Goal: Information Seeking & Learning: Learn about a topic

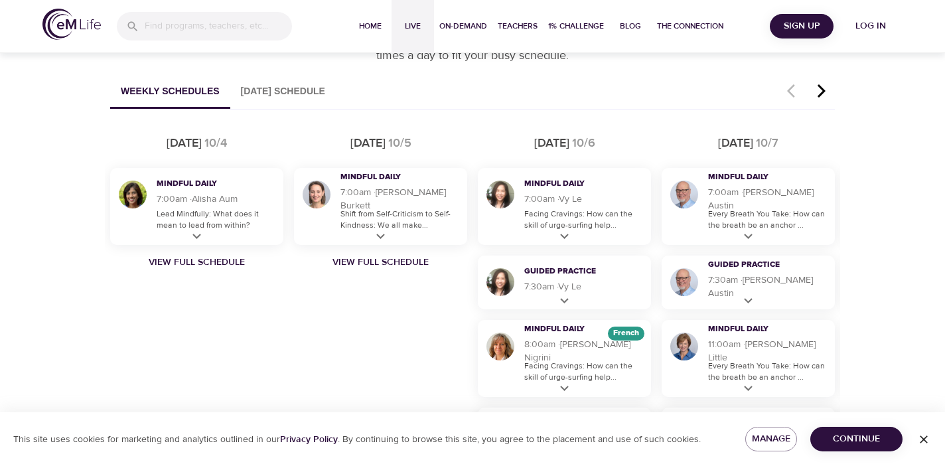
scroll to position [782, 0]
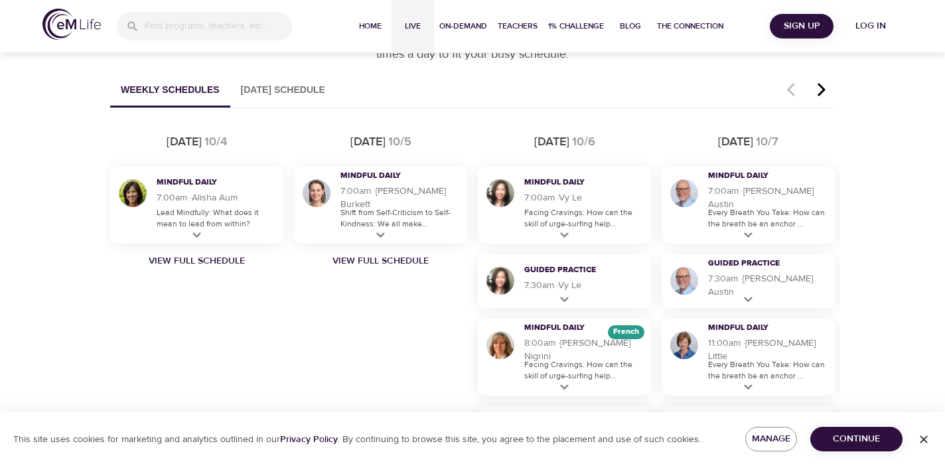
click at [820, 88] on icon "button" at bounding box center [822, 90] width 20 height 16
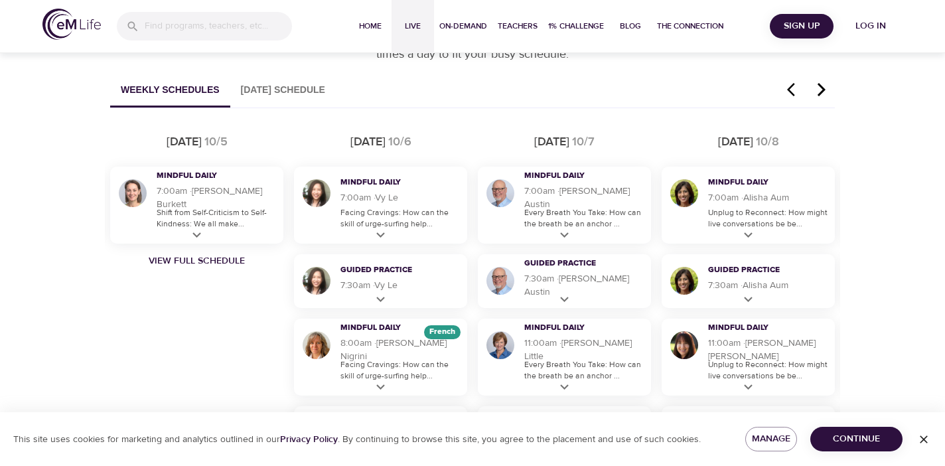
click at [820, 88] on icon "button" at bounding box center [822, 90] width 20 height 16
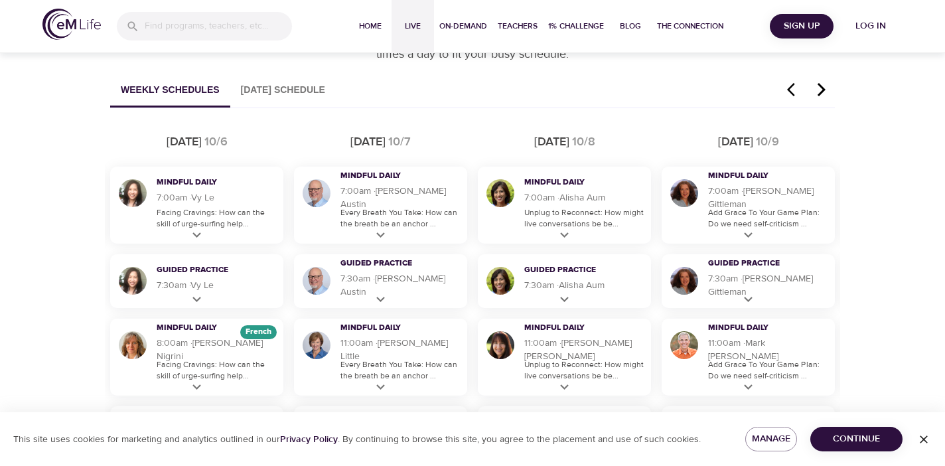
click at [820, 88] on icon "button" at bounding box center [822, 90] width 20 height 16
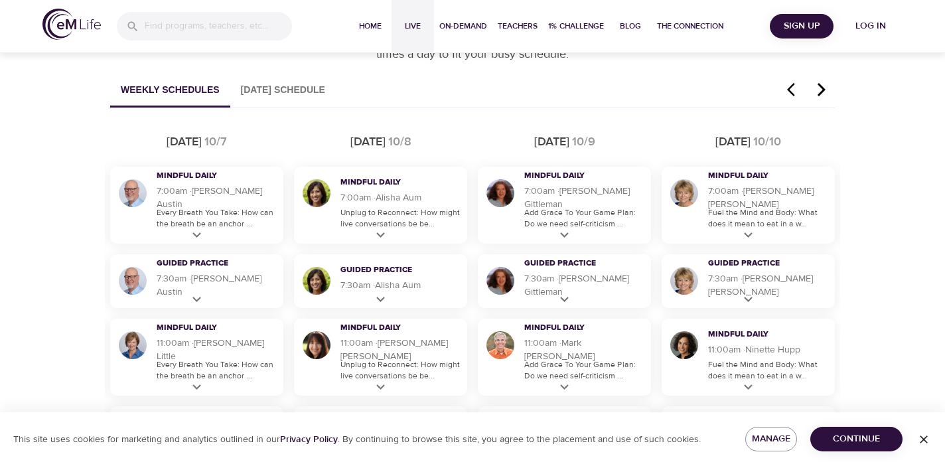
click at [820, 88] on icon "button" at bounding box center [822, 90] width 20 height 16
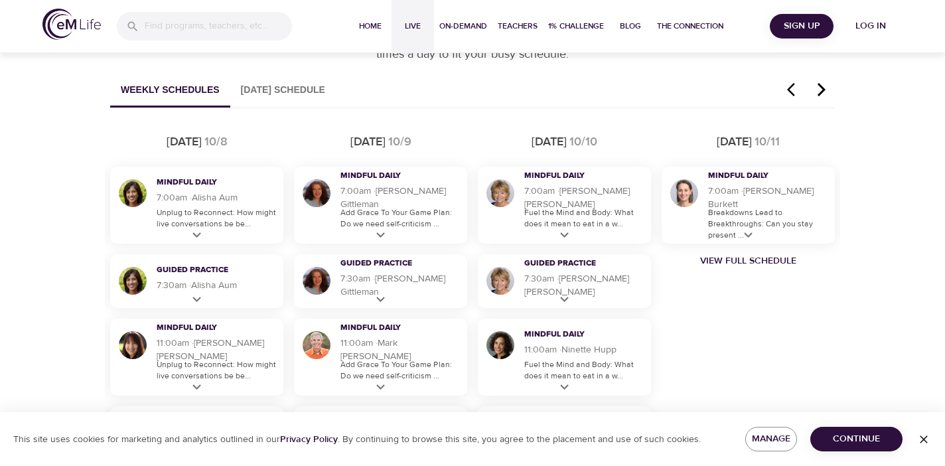
click at [820, 88] on icon "button" at bounding box center [822, 90] width 20 height 16
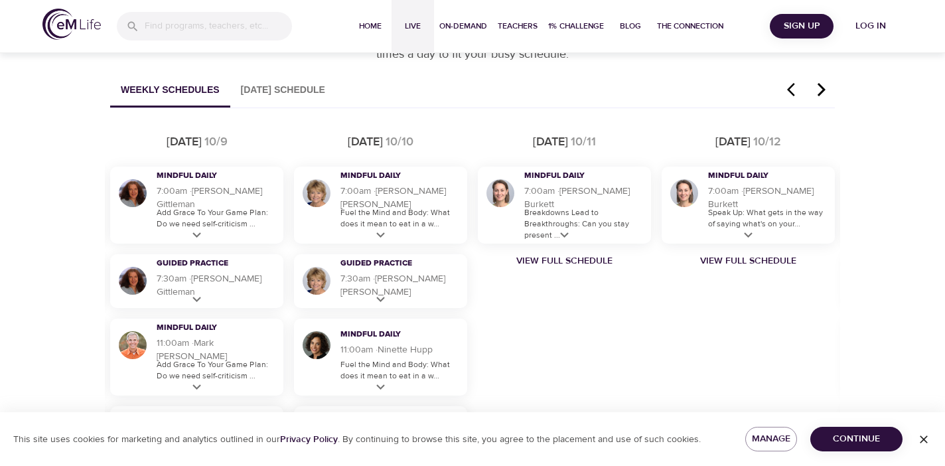
click at [820, 88] on icon "button" at bounding box center [822, 90] width 20 height 16
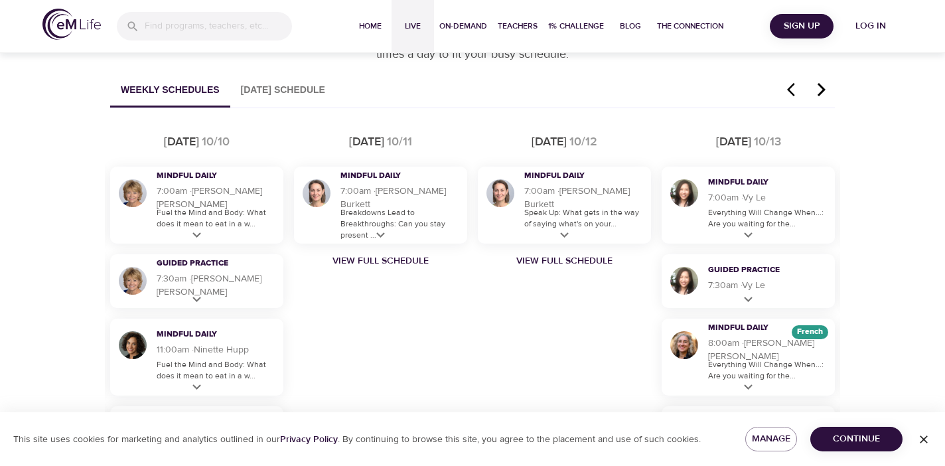
click at [820, 88] on icon "button" at bounding box center [822, 90] width 20 height 16
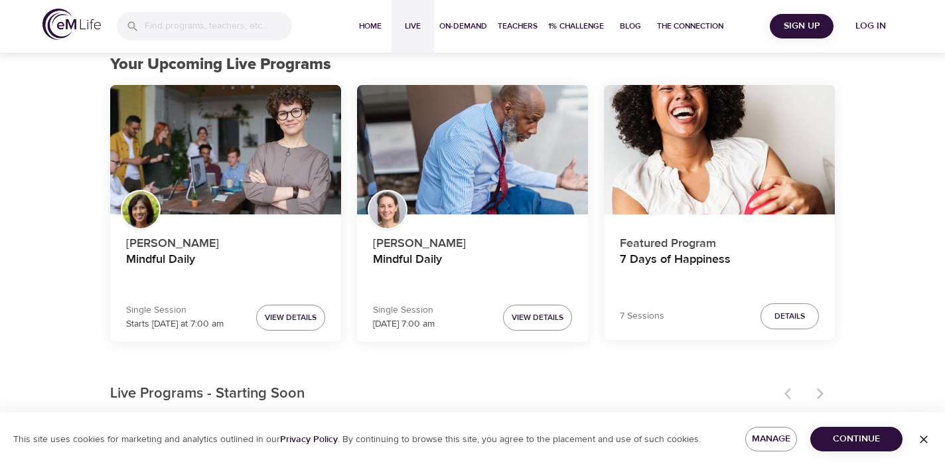
scroll to position [90, 0]
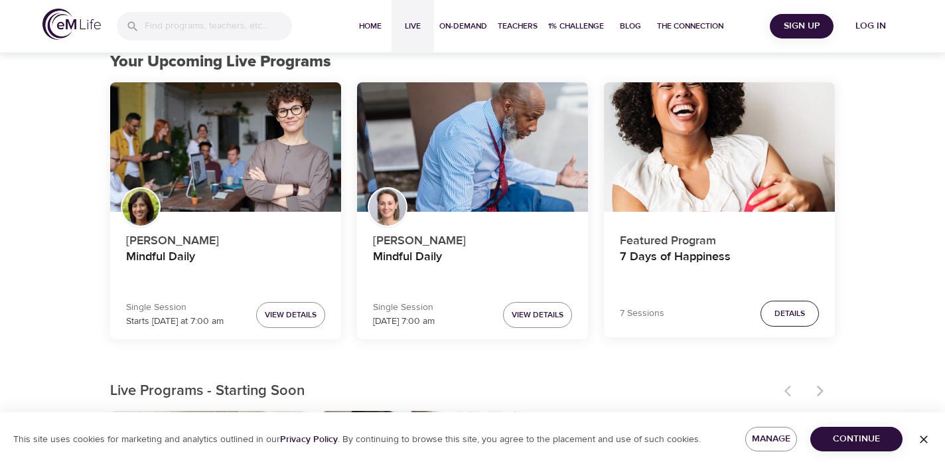
click at [792, 315] on span "Details" at bounding box center [789, 314] width 31 height 14
